Goal: Information Seeking & Learning: Learn about a topic

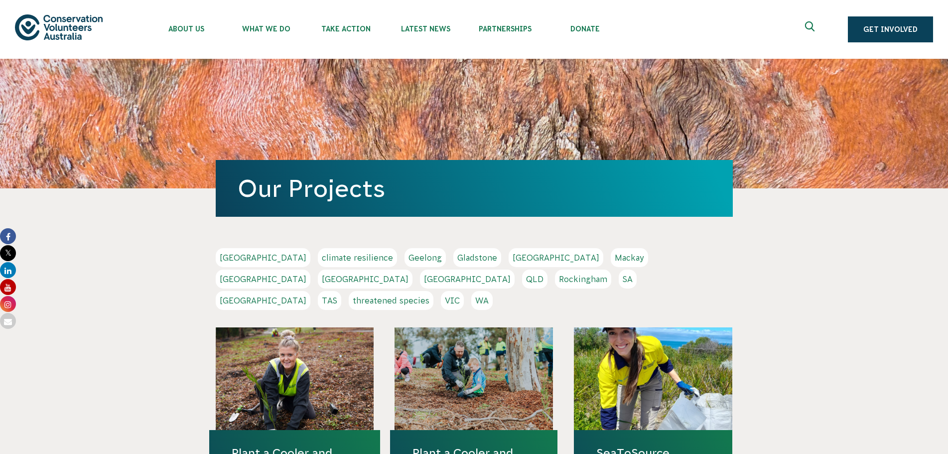
click at [232, 257] on link "[GEOGRAPHIC_DATA]" at bounding box center [263, 257] width 95 height 19
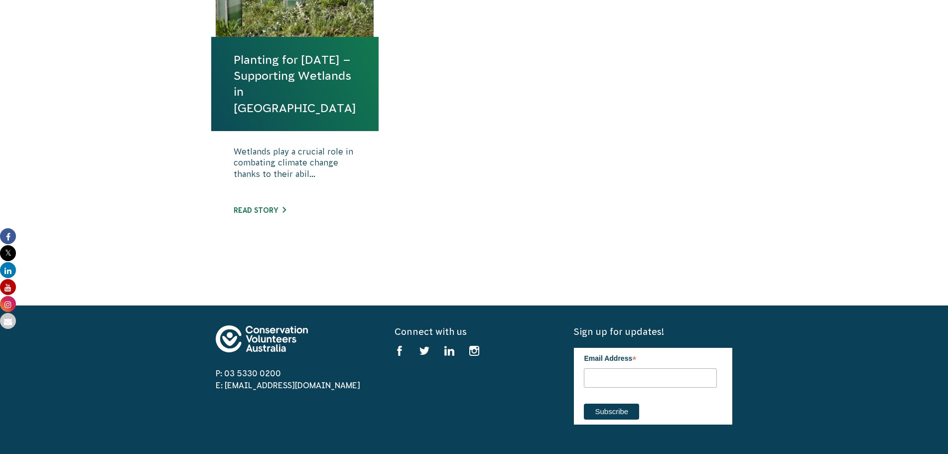
scroll to position [349, 0]
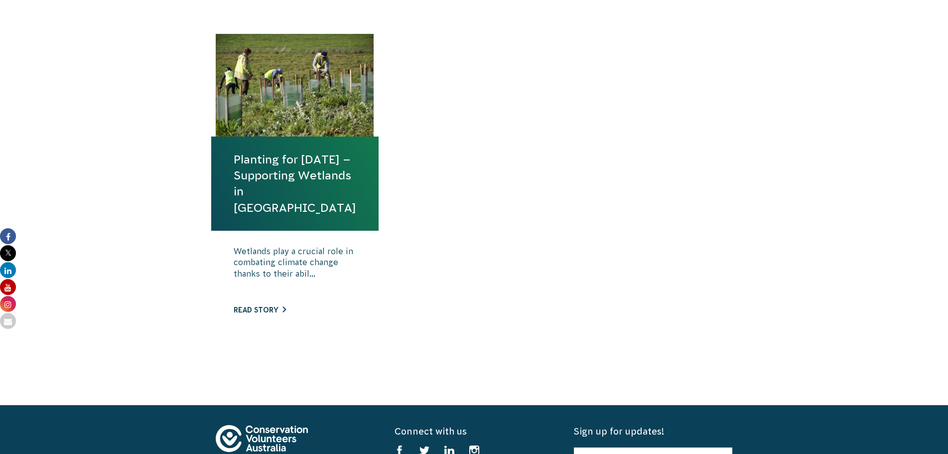
click at [283, 307] on link "Read story" at bounding box center [260, 310] width 52 height 8
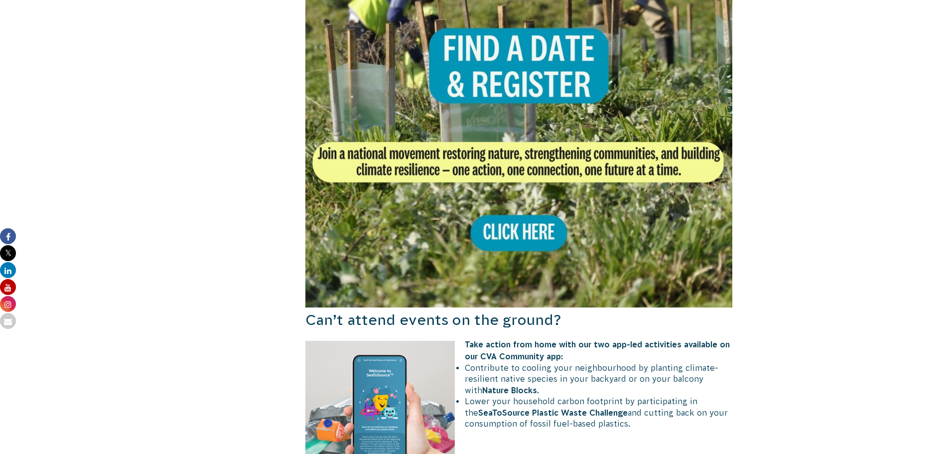
scroll to position [847, 0]
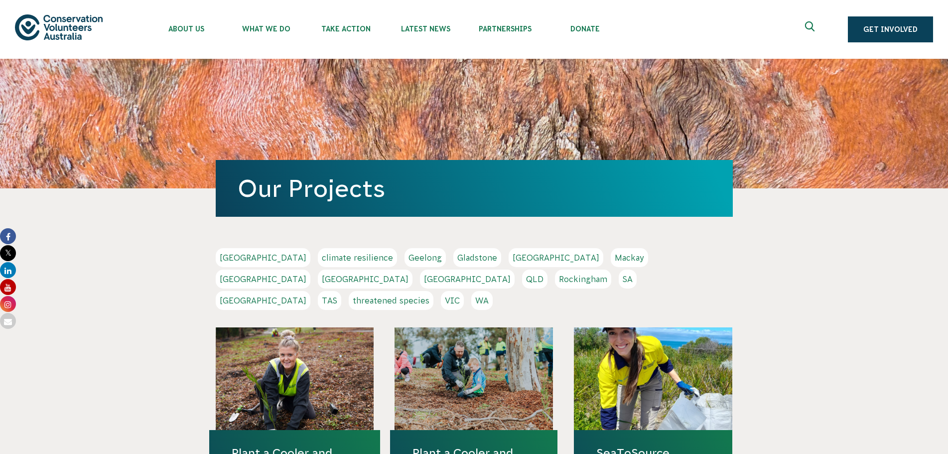
click at [247, 259] on link "[GEOGRAPHIC_DATA]" at bounding box center [263, 257] width 95 height 19
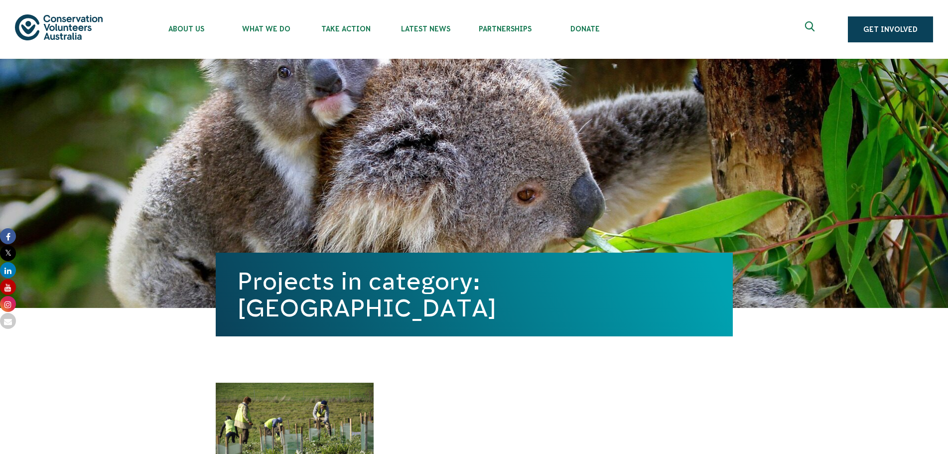
scroll to position [149, 0]
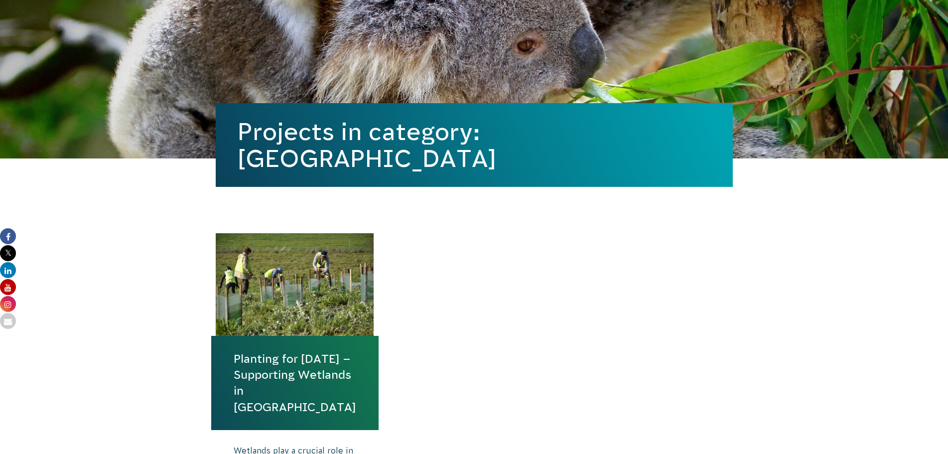
click at [255, 373] on link "Planting for [DATE] – Supporting Wetlands in [GEOGRAPHIC_DATA]" at bounding box center [295, 383] width 123 height 64
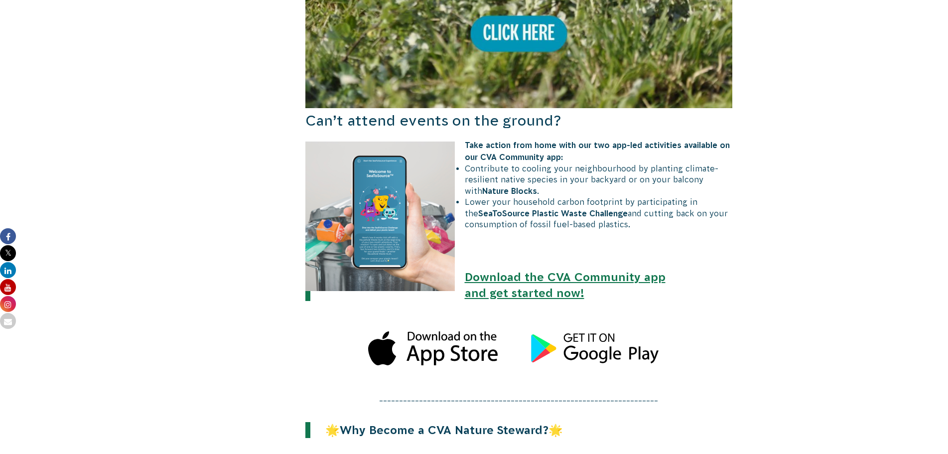
scroll to position [1046, 0]
